Goal: Communication & Community: Answer question/provide support

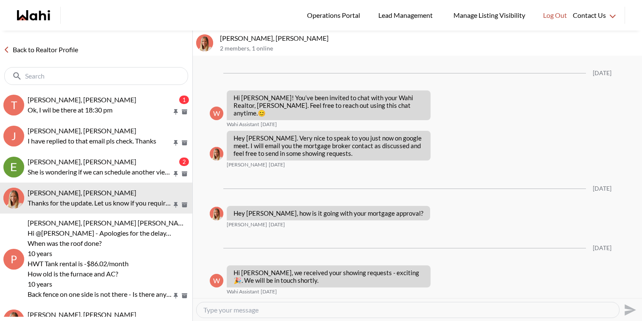
scroll to position [1127, 0]
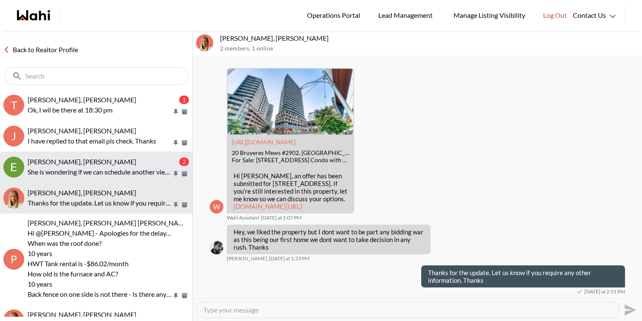
click at [108, 172] on p "She is wondering if we can schedule another viewing for 29 Crew Court on Friday…" at bounding box center [100, 172] width 144 height 10
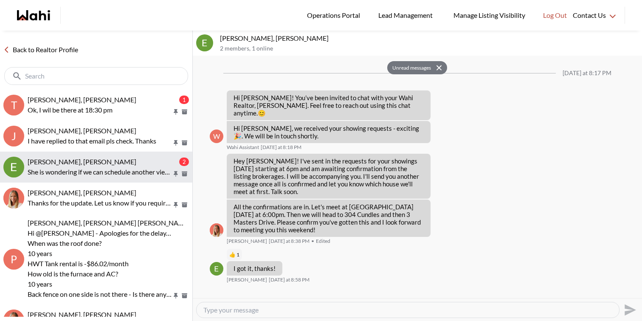
scroll to position [518, 0]
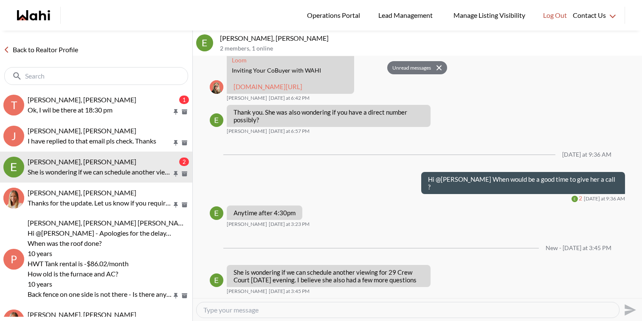
click at [260, 303] on div at bounding box center [408, 310] width 423 height 15
click at [260, 306] on textarea "Type your message" at bounding box center [408, 310] width 409 height 8
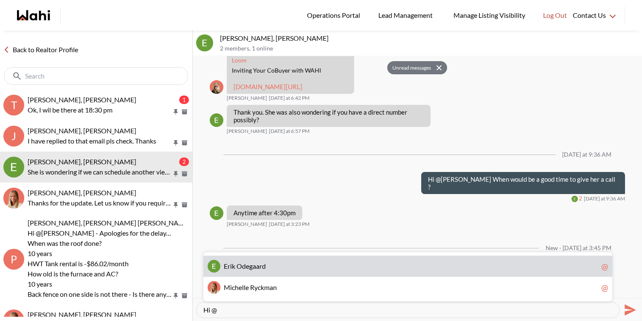
click at [273, 270] on span "E r i k O d e g a a r d" at bounding box center [411, 266] width 374 height 8
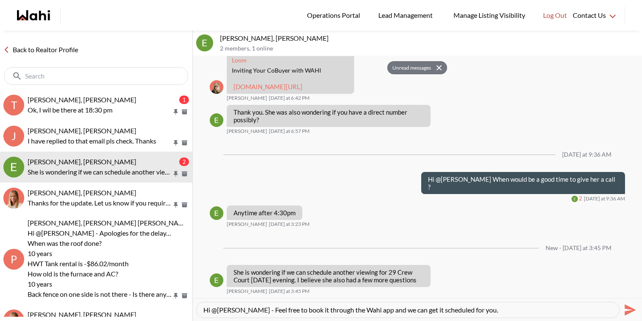
type textarea "Hi @Erik Odegaard - Feel free to book it through the Wahi app and we can get it…"
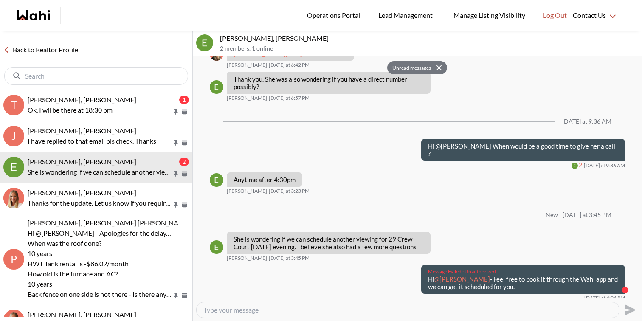
drag, startPoint x: 525, startPoint y: 288, endPoint x: 429, endPoint y: 280, distance: 95.9
click at [429, 280] on p "Hi @Erik Odegaard - Feel free to book it through the Wahi app and we can get it…" at bounding box center [523, 282] width 190 height 15
copy p "Hi @Erik Odegaard - Feel free to book it through the Wahi app and we can get it…"
click at [428, 312] on textarea "Type your message" at bounding box center [408, 310] width 409 height 8
paste textarea "Hi @Erik Odegaard - Feel free to book it through the Wahi app and we can get it…"
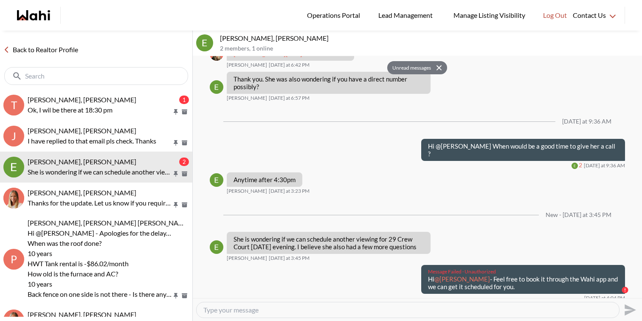
type textarea "Hi @Erik Odegaard - Feel free to book it through the Wahi app and we can get it…"
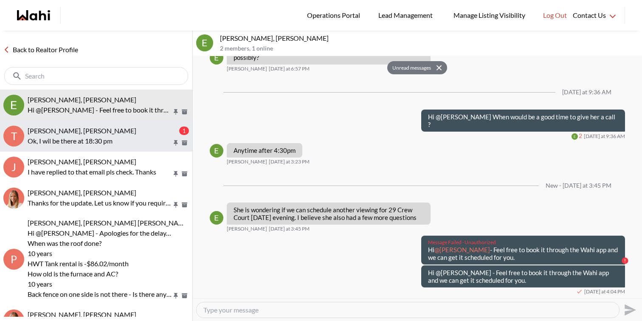
click at [130, 137] on p "Ok, I wil be there at 18:30 pm" at bounding box center [100, 141] width 144 height 10
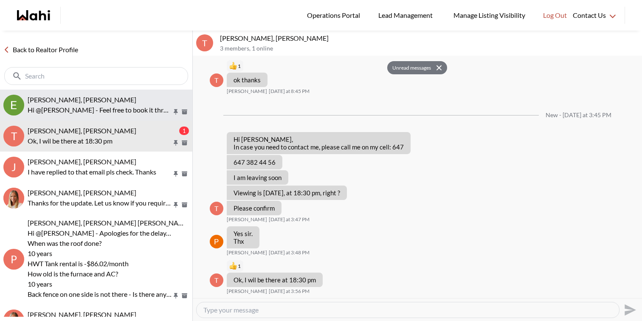
click at [121, 115] on button "Erik Odegaard, Michelle Hi @Erik Odegaard - Feel free to book it through the Wa…" at bounding box center [96, 105] width 192 height 31
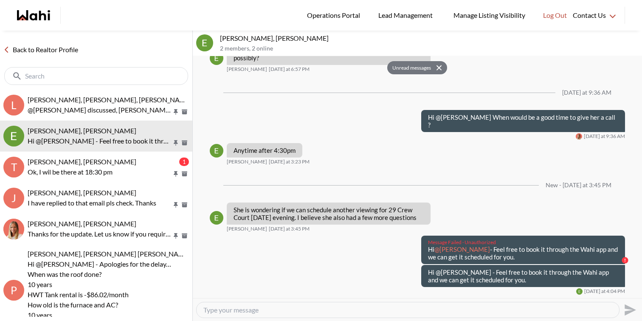
scroll to position [580, 0]
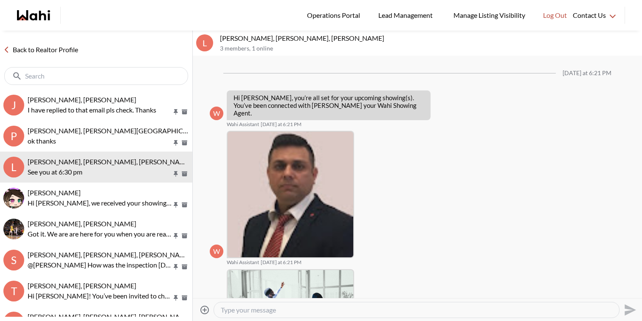
scroll to position [283, 0]
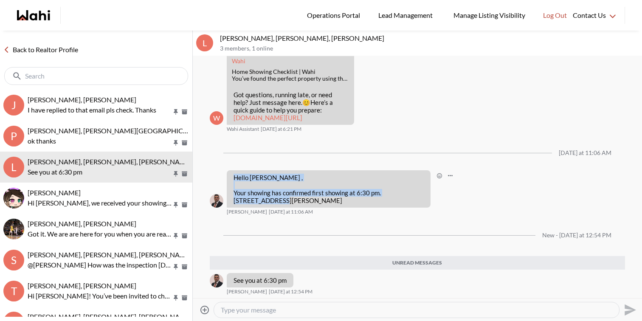
drag, startPoint x: 266, startPoint y: 201, endPoint x: 234, endPoint y: 175, distance: 40.5
click at [234, 175] on div "Hello Chen , Your showing has confirmed first showing at 6:30 pm. 97 Rodgers ro…" at bounding box center [329, 189] width 190 height 31
copy div "Hello Chen , Your showing has confirmed first showing at 6:30 pm. 97 Rodgers ro…"
click at [294, 309] on textarea "Type your message" at bounding box center [417, 310] width 392 height 8
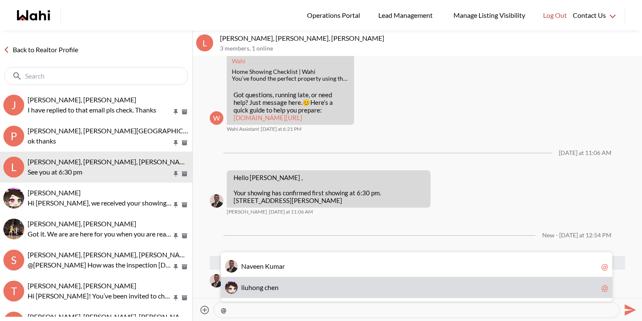
click at [292, 290] on span "l i u h o n g c h e n" at bounding box center [419, 287] width 357 height 8
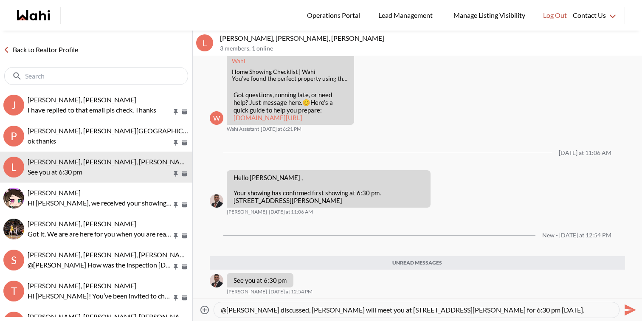
click at [299, 308] on textarea "@liuhong chen - As discussed, Naveen will meet you at 97 Rodgers road for 6:30 …" at bounding box center [417, 310] width 392 height 8
type textarea "@liuhong chen - As discussed, Naveen will meet you at 97 Rodgers road for 6:30 …"
click at [629, 310] on icon "Send" at bounding box center [630, 310] width 14 height 14
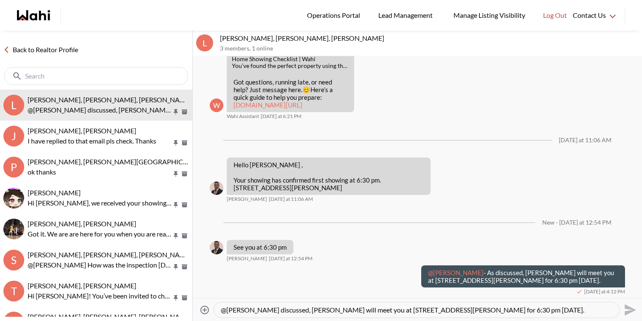
scroll to position [295, 0]
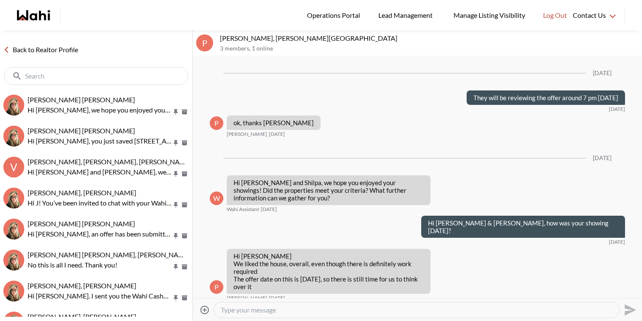
scroll to position [990, 0]
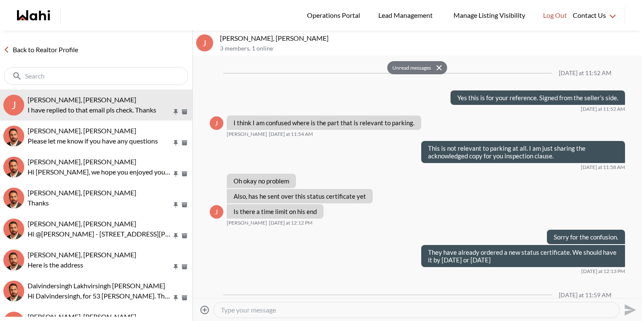
scroll to position [1327, 0]
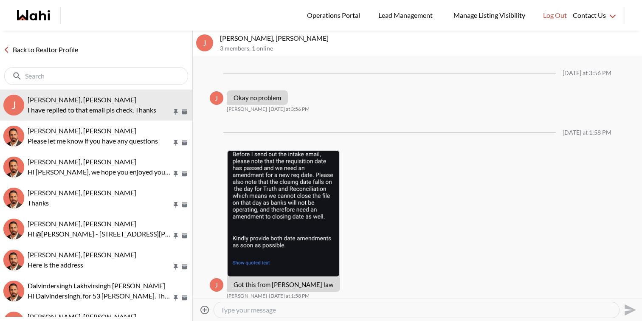
scroll to position [708, 0]
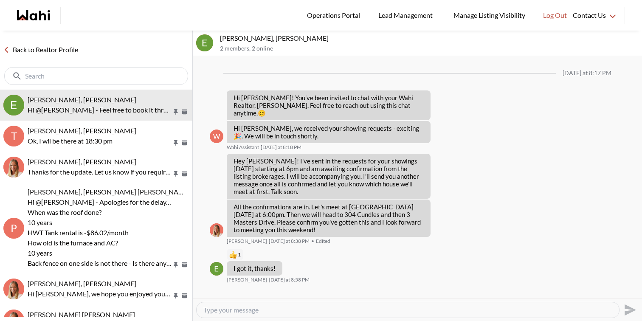
scroll to position [506, 0]
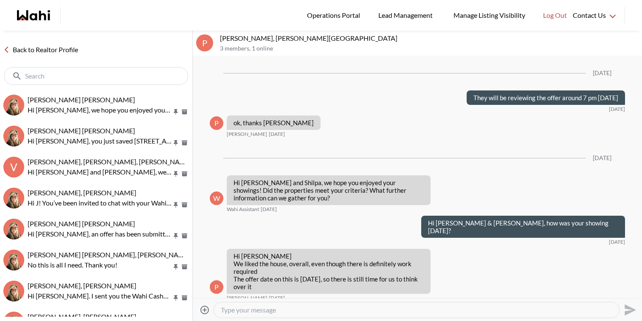
scroll to position [990, 0]
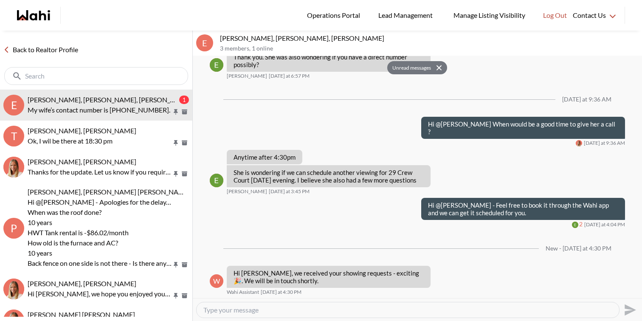
scroll to position [599, 0]
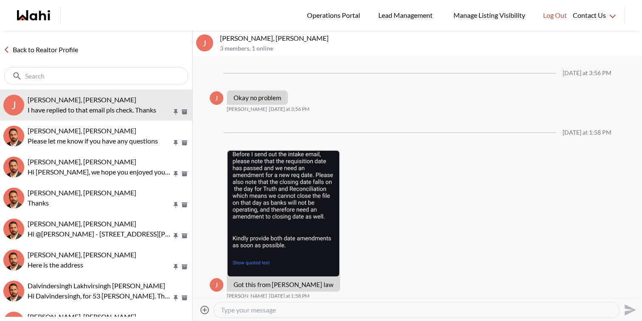
scroll to position [708, 0]
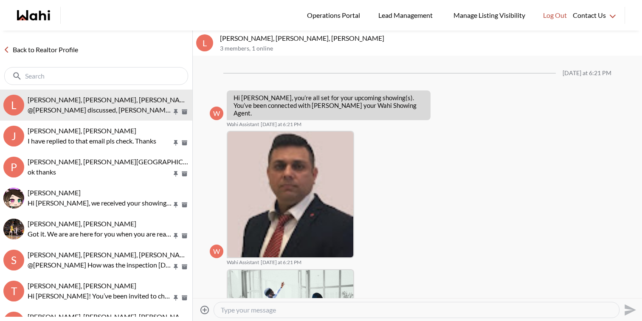
scroll to position [251, 0]
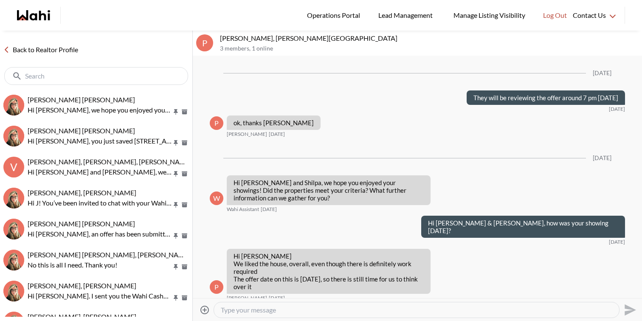
scroll to position [990, 0]
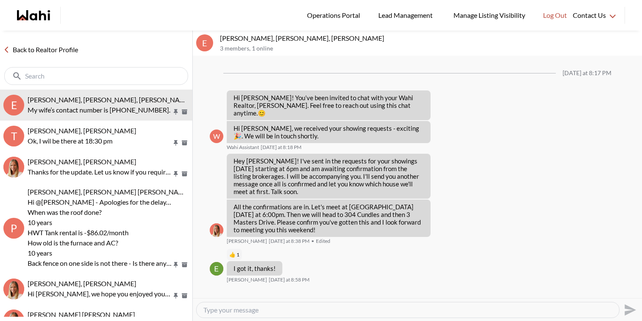
scroll to position [565, 0]
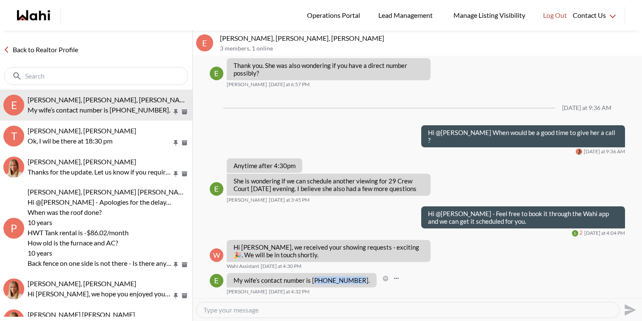
drag, startPoint x: 355, startPoint y: 282, endPoint x: 314, endPoint y: 282, distance: 40.4
click at [314, 282] on div "My wife’s contact number is 647-991-2235." at bounding box center [302, 280] width 150 height 14
click at [307, 313] on textarea "Type your message" at bounding box center [408, 310] width 409 height 8
drag, startPoint x: 263, startPoint y: 37, endPoint x: 220, endPoint y: 37, distance: 43.8
click at [220, 37] on p "Erik Odegaard, Margarita Haimov, Michelle" at bounding box center [429, 38] width 419 height 8
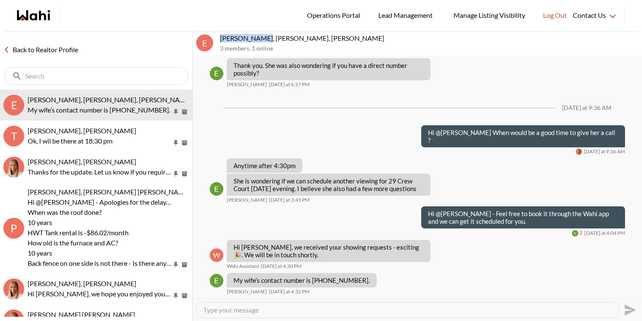
copy p "Erik Odegaard"
click at [261, 307] on textarea "Type your message" at bounding box center [408, 310] width 409 height 8
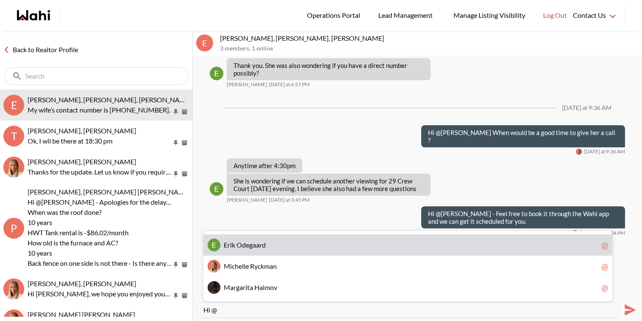
click at [260, 251] on div "E r i k O d e g a a r d @" at bounding box center [408, 245] width 409 height 21
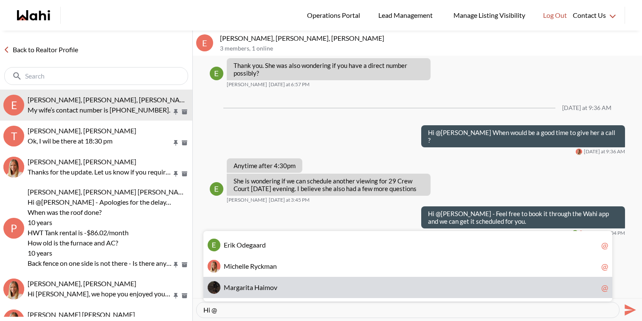
click at [305, 282] on div "M a r g a r i t a H a i m o v @" at bounding box center [408, 287] width 409 height 21
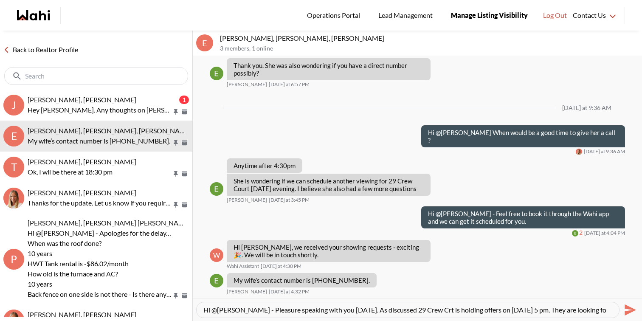
scroll to position [8, 0]
click at [480, 314] on textarea "Hi @Margarita Haimov - Pleasure speaking with you today. As discussed 29 Crew C…" at bounding box center [408, 310] width 409 height 8
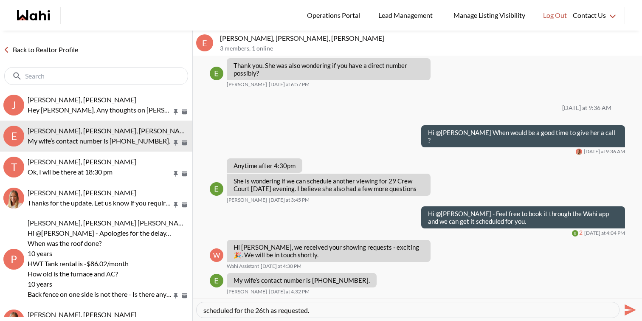
paste textarea "– It was a pleasure speaking with you today. As discussed, 29 Crew Crt is holdi…"
type textarea "Hi @[PERSON_NAME] – It was a pleasure speaking with you [DATE]. As discussed, 2…"
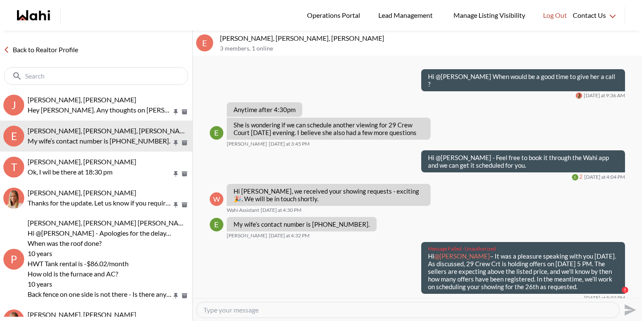
drag, startPoint x: 608, startPoint y: 289, endPoint x: 427, endPoint y: 252, distance: 184.3
click at [427, 252] on div "Message Failed · Unauthorized Hi @Margarita Haimov – It was a pleasure speaking…" at bounding box center [523, 268] width 204 height 52
click at [430, 256] on p "Hi @Margarita Haimov – It was a pleasure speaking with you today. As discussed,…" at bounding box center [523, 271] width 190 height 38
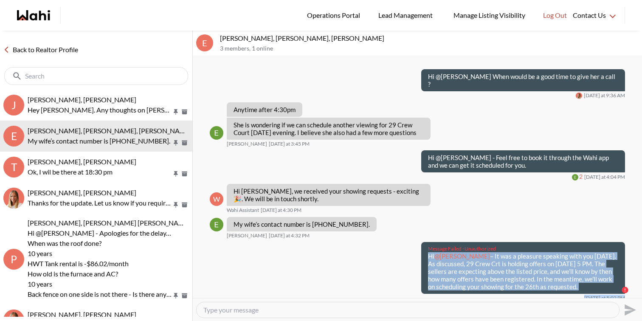
scroll to position [628, 0]
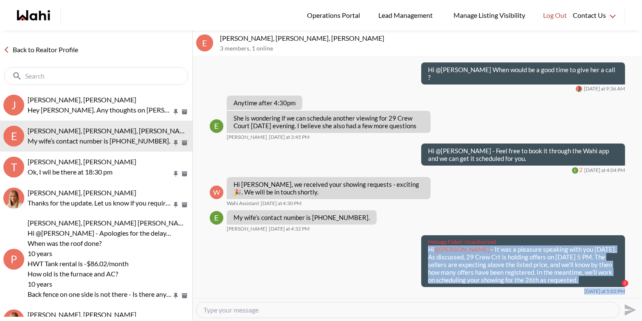
drag, startPoint x: 429, startPoint y: 256, endPoint x: 613, endPoint y: 285, distance: 186.2
click at [613, 285] on div "Message Failed · Unauthorized Hi @Margarita Haimov – It was a pleasure speaking…" at bounding box center [523, 261] width 204 height 52
copy p "Hi @Margarita Haimov – It was a pleasure speaking with you today. As discussed,…"
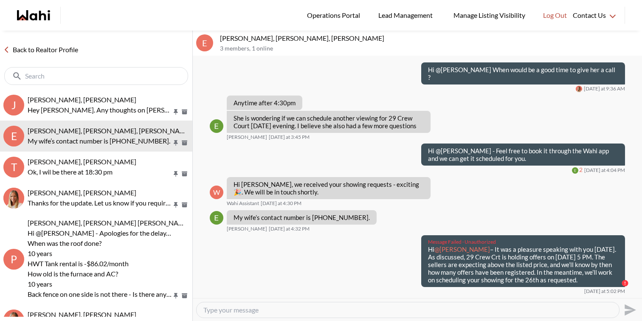
click at [537, 307] on textarea "Type your message" at bounding box center [408, 310] width 409 height 8
paste textarea "Hi @Margarita Haimov – It was a pleasure speaking with you today. As discussed,…"
type textarea "Hi @Margarita Haimov – It was a pleasure speaking with you today. As discussed,…"
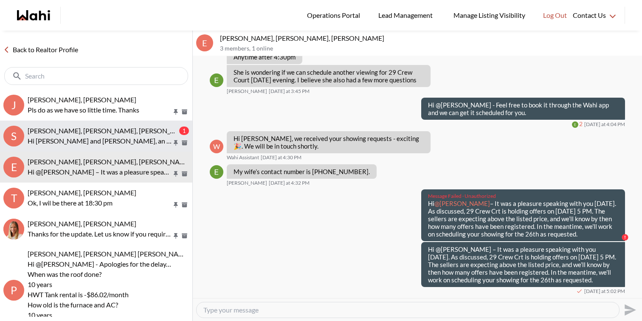
click at [109, 129] on span "Sarah Hunter, Bryce Hunter, Michelle" at bounding box center [110, 131] width 164 height 8
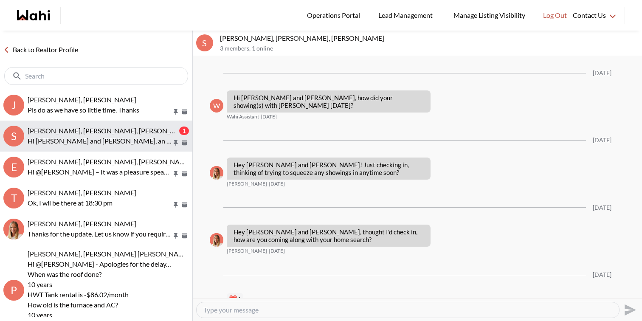
scroll to position [1189, 0]
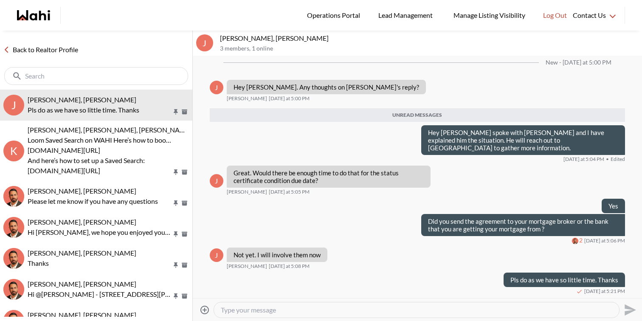
scroll to position [961, 0]
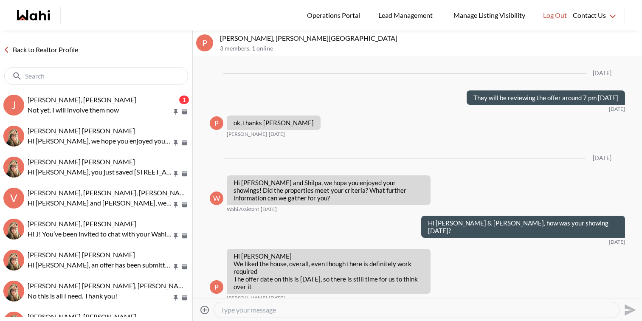
scroll to position [990, 0]
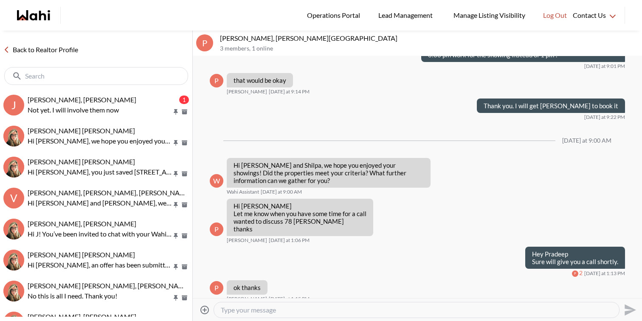
click at [109, 104] on div "[PERSON_NAME], [PERSON_NAME] 1 Not yet. I will involve them now" at bounding box center [108, 106] width 161 height 20
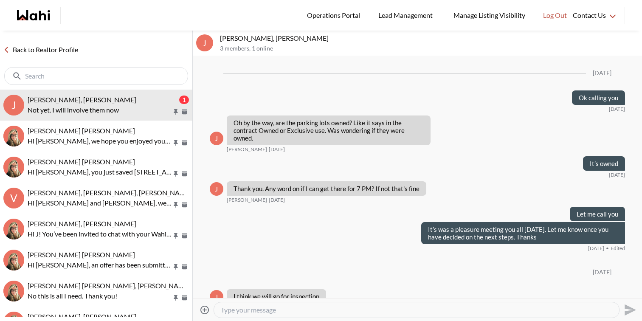
scroll to position [3447, 0]
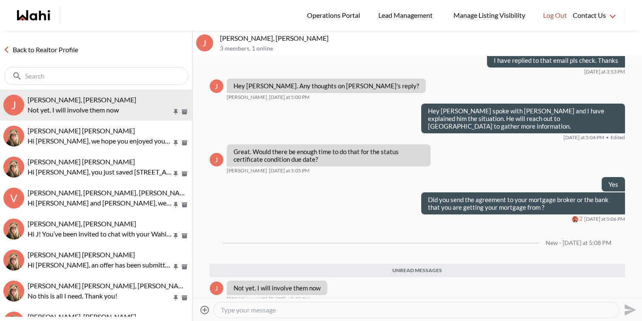
click at [258, 312] on textarea "Type your message" at bounding box center [417, 310] width 392 height 8
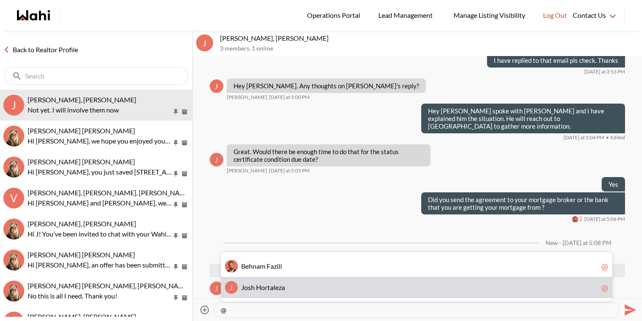
click at [285, 291] on span "a" at bounding box center [283, 287] width 3 height 8
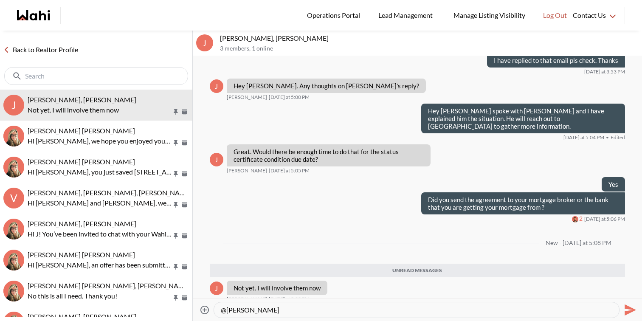
click at [261, 307] on textarea "@Josh Hortaleza" at bounding box center [417, 310] width 392 height 8
type textarea "Pls do as we have less than a"
click at [338, 305] on div "Pls do as we have less than a" at bounding box center [416, 310] width 405 height 15
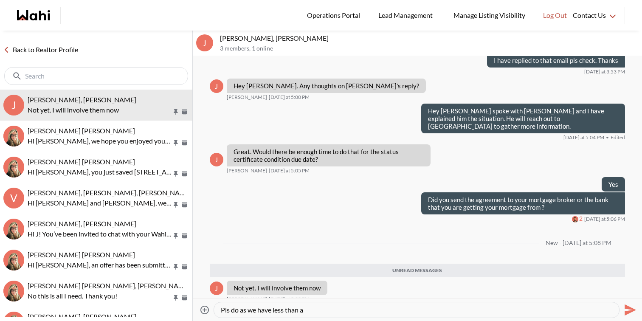
click at [338, 305] on div "Pls do as we have less than a" at bounding box center [416, 310] width 405 height 15
click at [336, 312] on textarea "Pls do as we have less than a" at bounding box center [417, 310] width 392 height 8
type textarea "Pls do as we have so little time. Thanks"
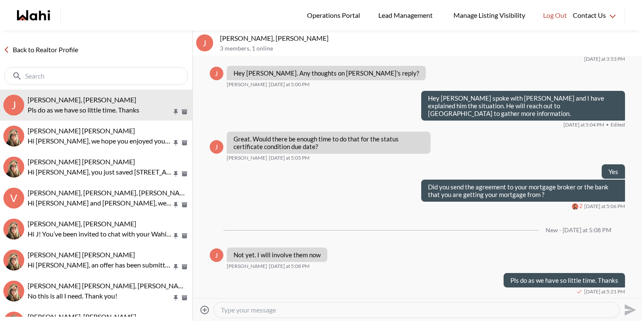
scroll to position [3452, 0]
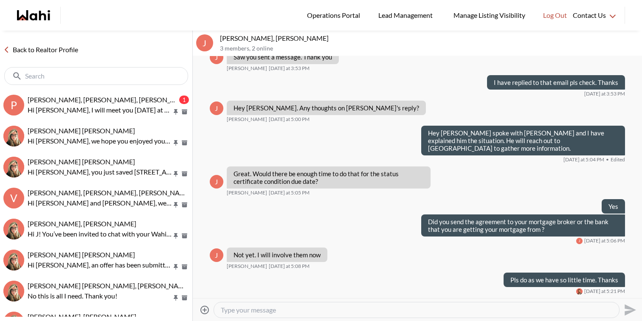
scroll to position [569, 0]
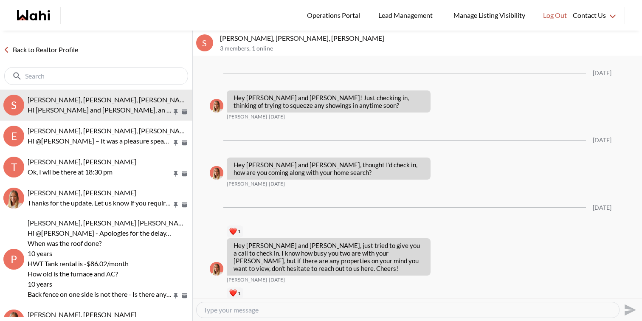
scroll to position [1129, 0]
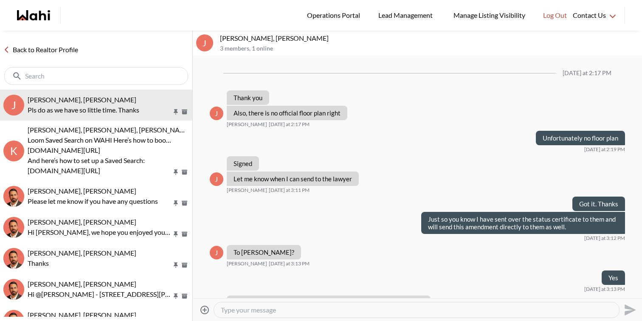
scroll to position [569, 0]
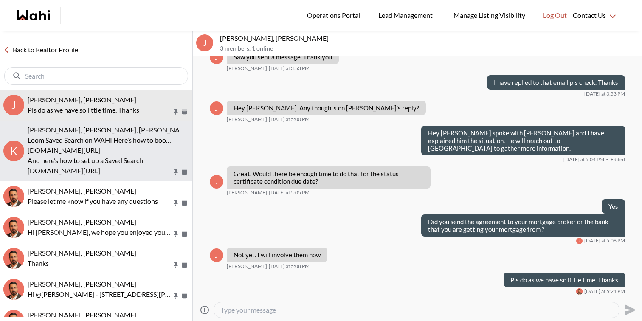
click at [104, 133] on span "[PERSON_NAME], [PERSON_NAME], [PERSON_NAME]" at bounding box center [110, 130] width 164 height 8
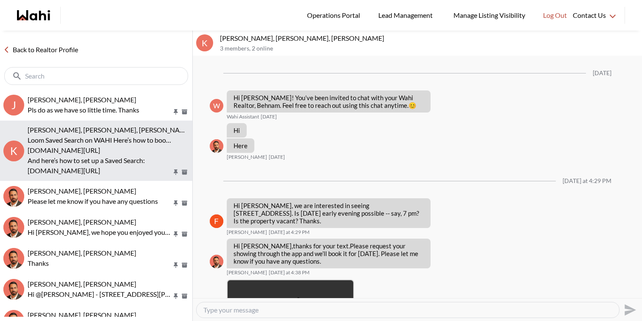
scroll to position [326, 0]
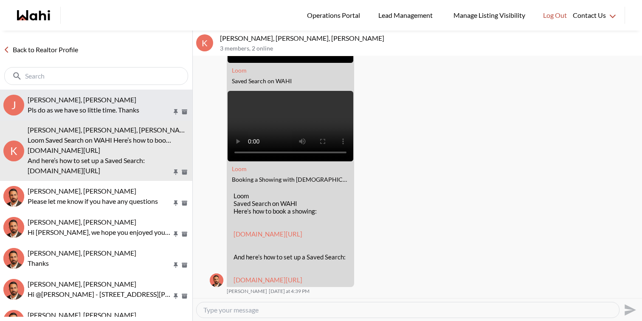
click at [112, 106] on p "Pls do as we have so little time. Thanks" at bounding box center [100, 110] width 144 height 10
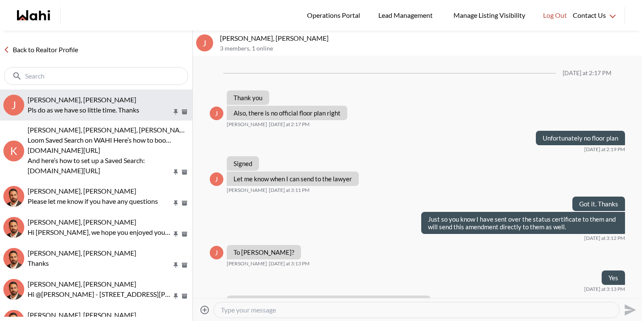
scroll to position [569, 0]
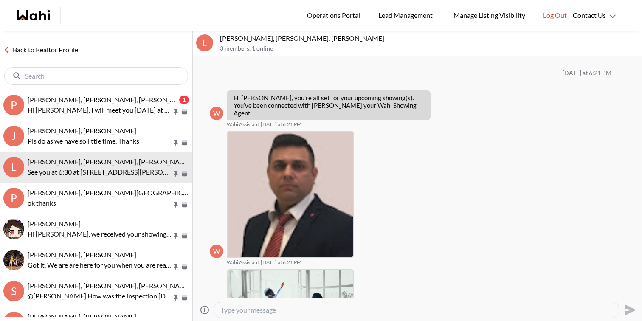
scroll to position [311, 0]
